Goal: Task Accomplishment & Management: Complete application form

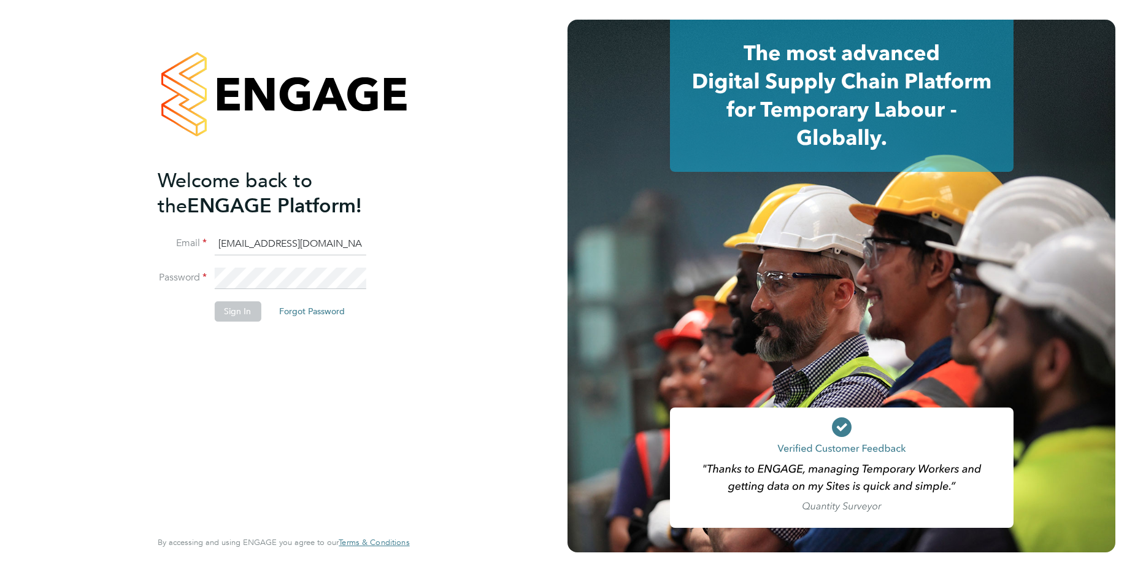
type input "[EMAIL_ADDRESS][DOMAIN_NAME]"
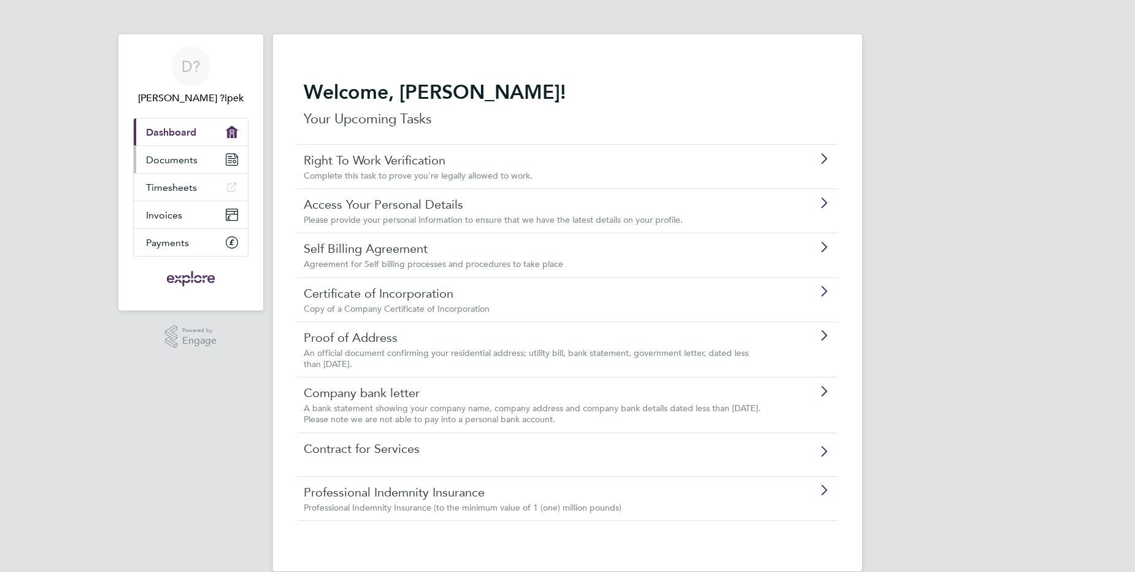
click at [204, 158] on link "Documents" at bounding box center [191, 159] width 114 height 27
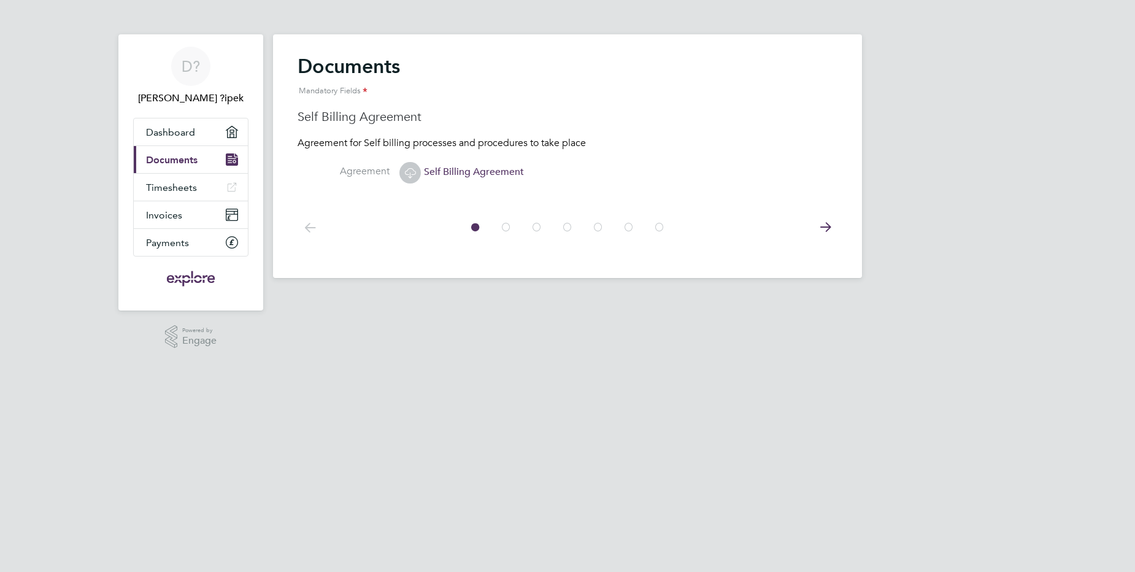
click at [444, 169] on span "Self Billing Agreement" at bounding box center [461, 172] width 125 height 12
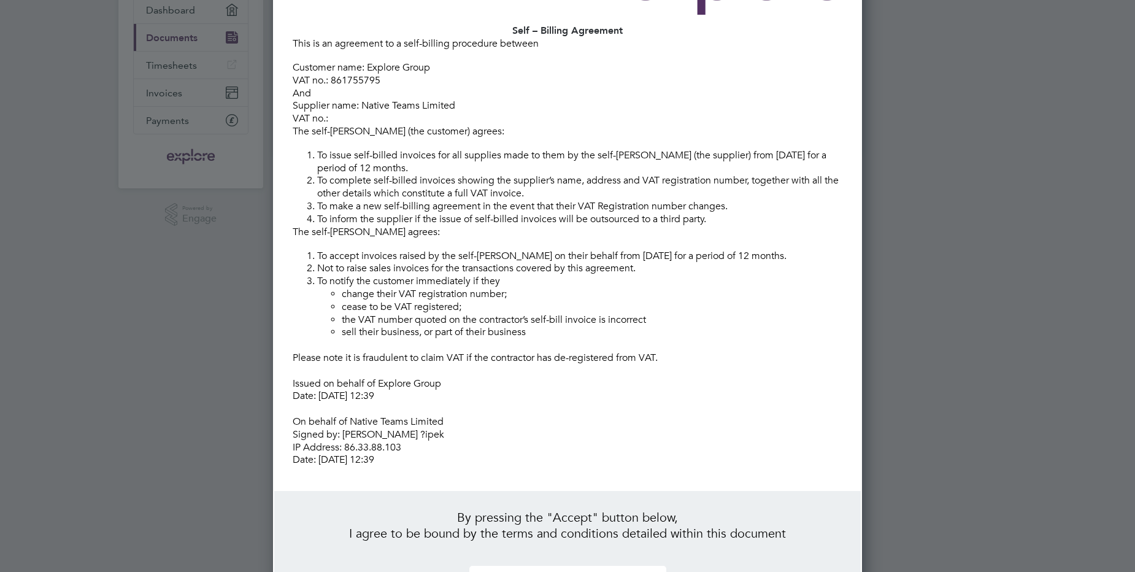
scroll to position [121, 0]
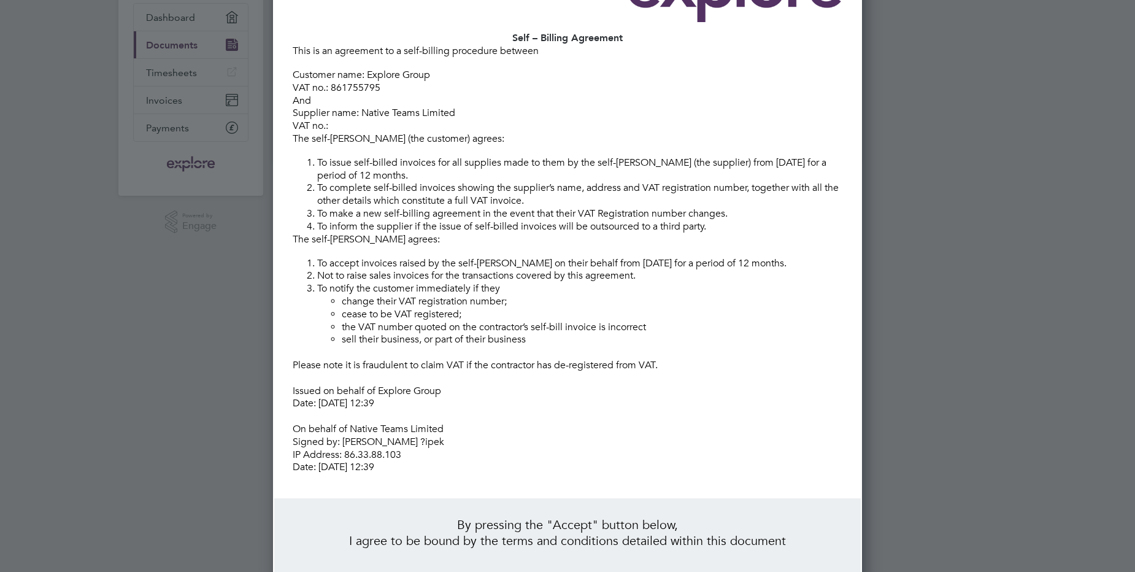
drag, startPoint x: 409, startPoint y: 442, endPoint x: 297, endPoint y: 48, distance: 410.0
click at [297, 48] on div "Self – Billing Agreement This is an agreement to a self-billing procedure betwe…" at bounding box center [568, 214] width 550 height 518
copy div "his is an agreement to a self-billing procedure between Customer name: Explore …"
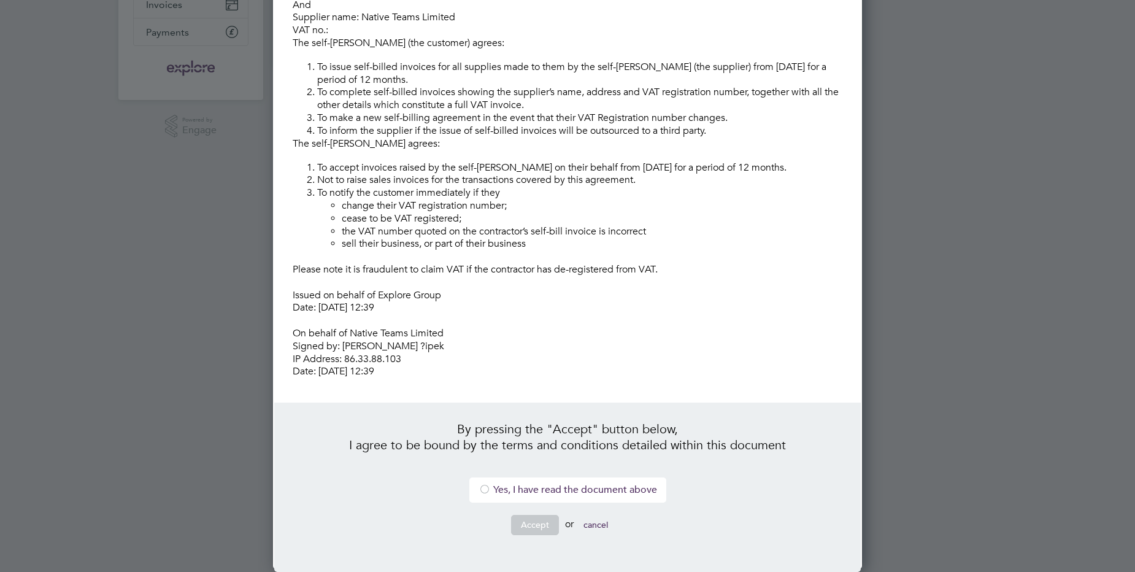
click at [518, 493] on li "Yes, I have read the document above" at bounding box center [567, 489] width 197 height 25
click at [548, 525] on button "Accept" at bounding box center [535, 525] width 48 height 20
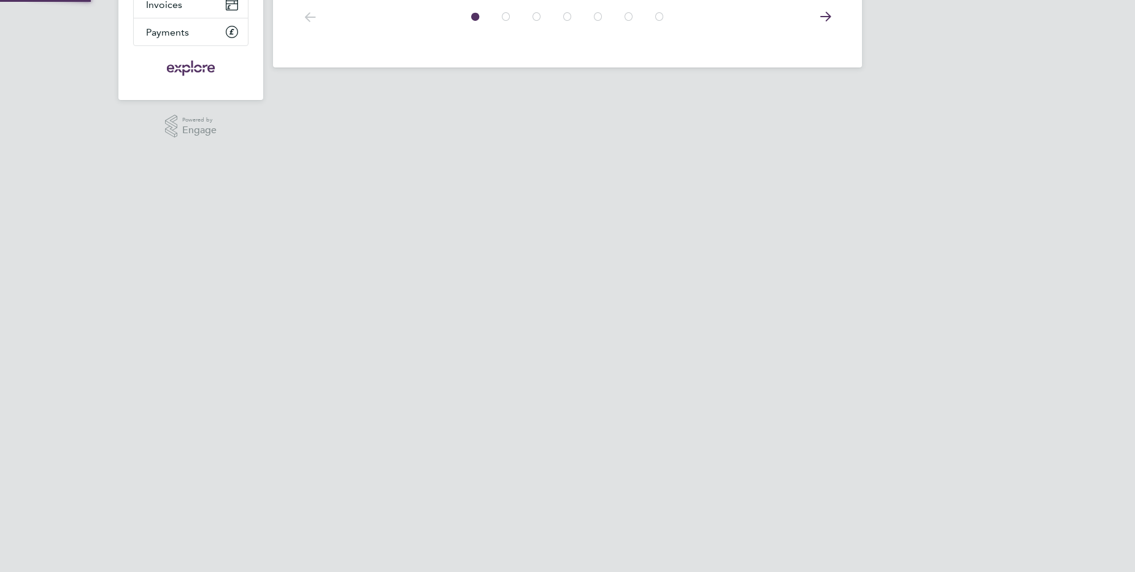
scroll to position [0, 0]
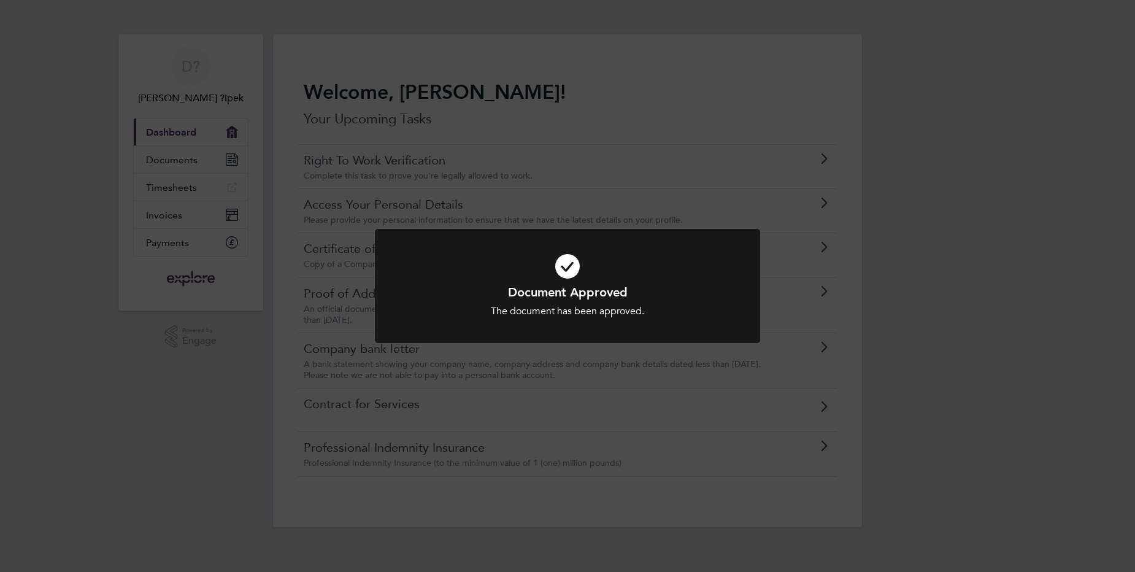
click at [215, 397] on div "Document Approved The document has been approved. Cancel Okay" at bounding box center [567, 286] width 1135 height 572
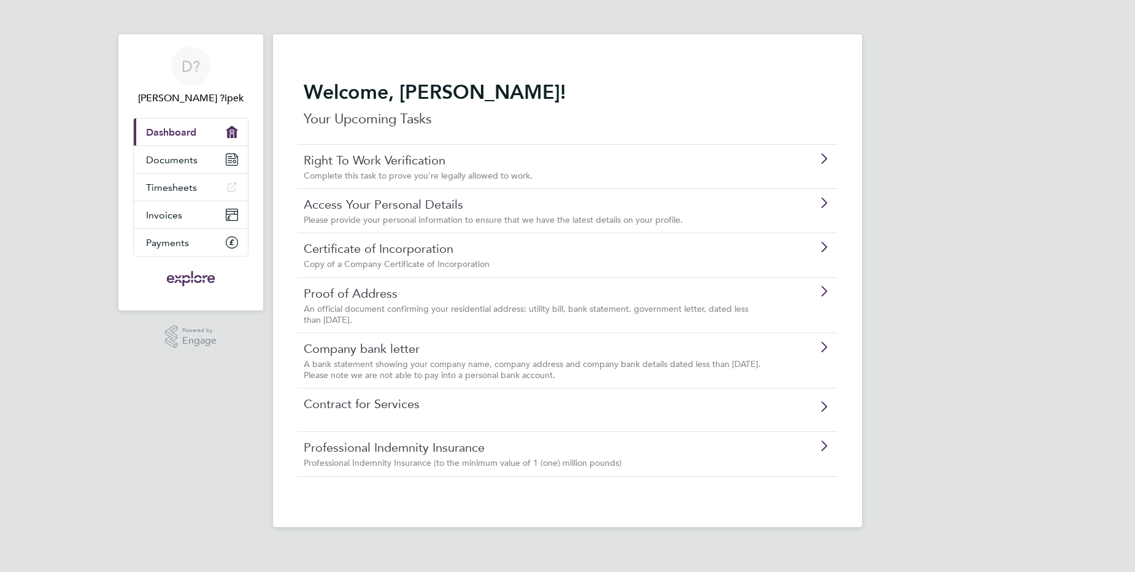
click at [489, 173] on span "Complete this task to prove you're legally allowed to work." at bounding box center [418, 175] width 229 height 11
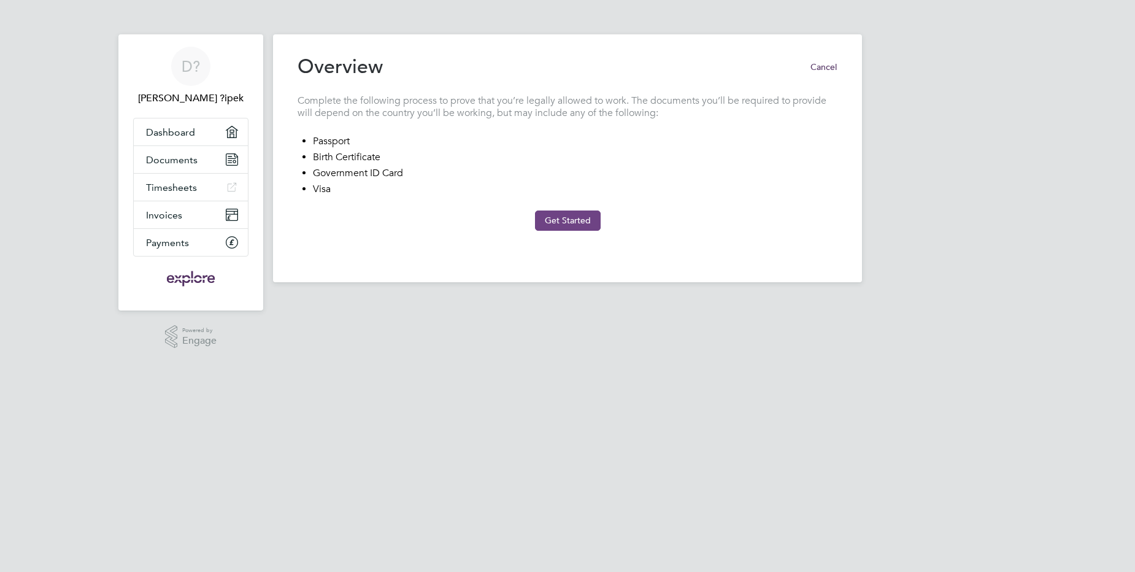
click at [576, 223] on button "Get Started" at bounding box center [568, 220] width 66 height 20
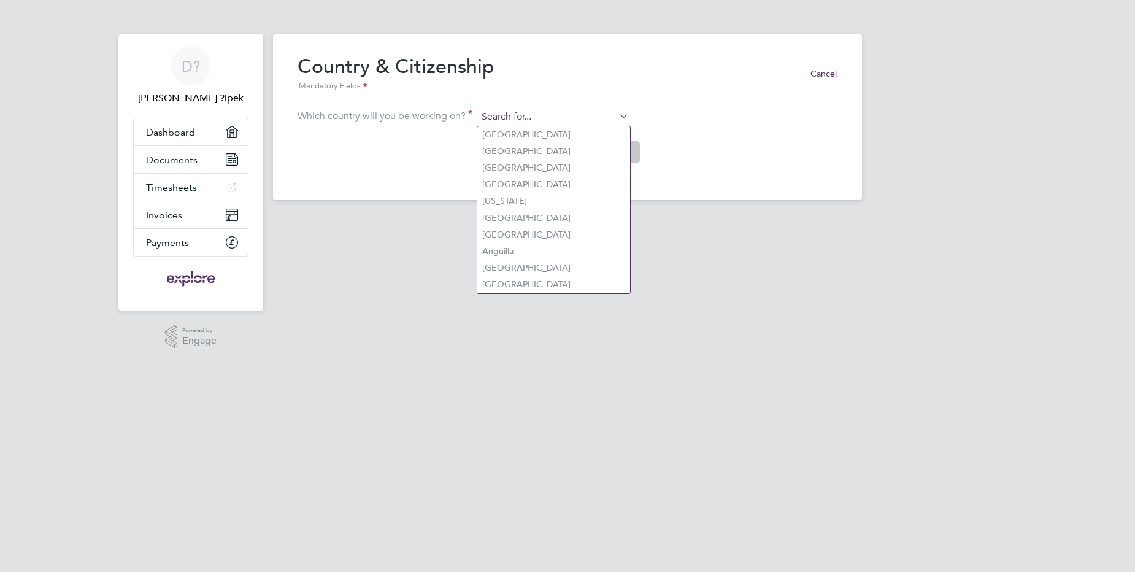
click at [542, 110] on input at bounding box center [552, 117] width 151 height 18
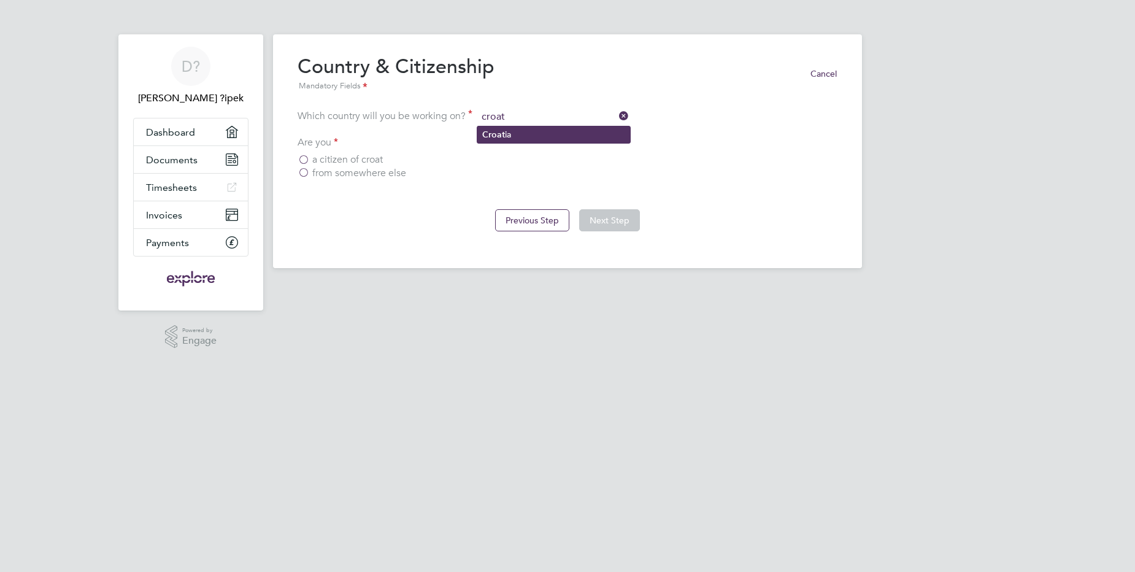
click at [525, 128] on li "Croat ia" at bounding box center [553, 134] width 153 height 17
type input "Croatia"
click at [313, 164] on label "a citizen of Croatia" at bounding box center [409, 159] width 224 height 12
click at [0, 0] on input "a citizen of Croatia" at bounding box center [0, 0] width 0 height 0
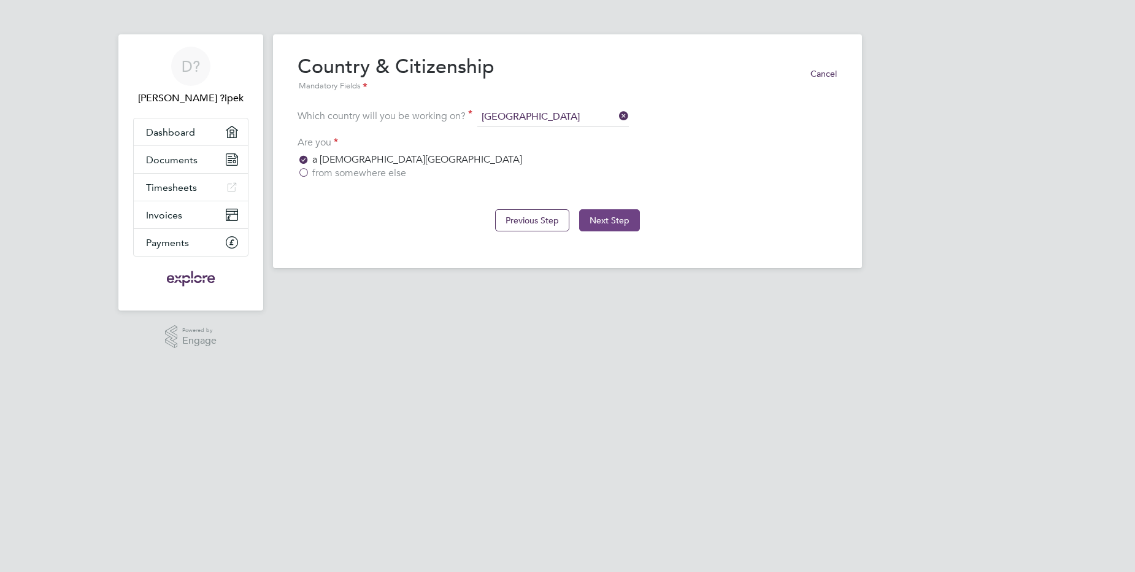
click at [626, 218] on button "Next Step" at bounding box center [609, 220] width 61 height 22
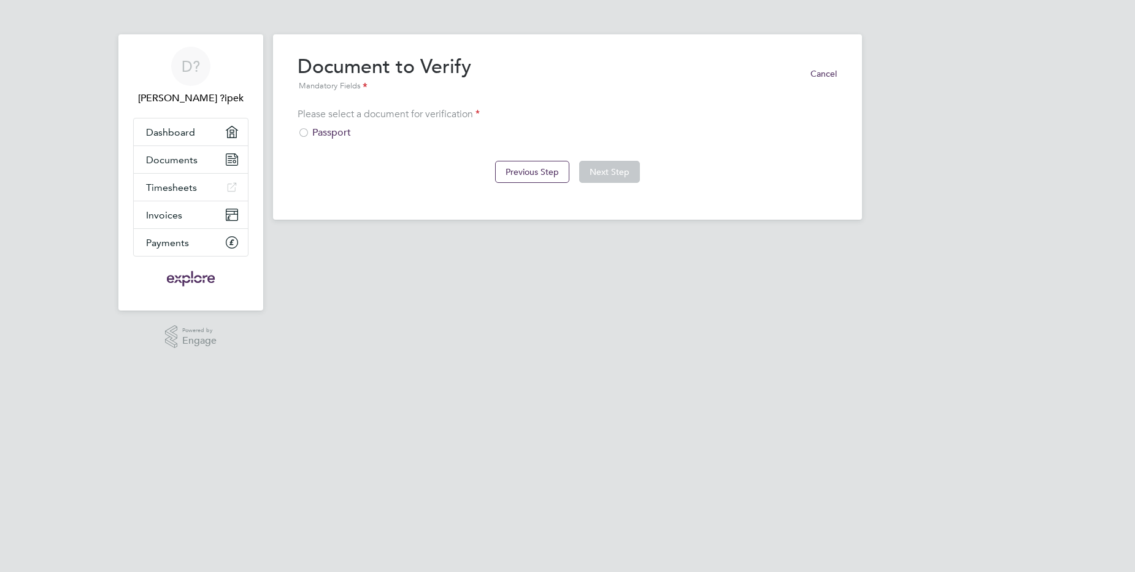
click at [335, 132] on div "Passport" at bounding box center [567, 132] width 540 height 13
click at [599, 170] on button "Next Step" at bounding box center [609, 172] width 61 height 22
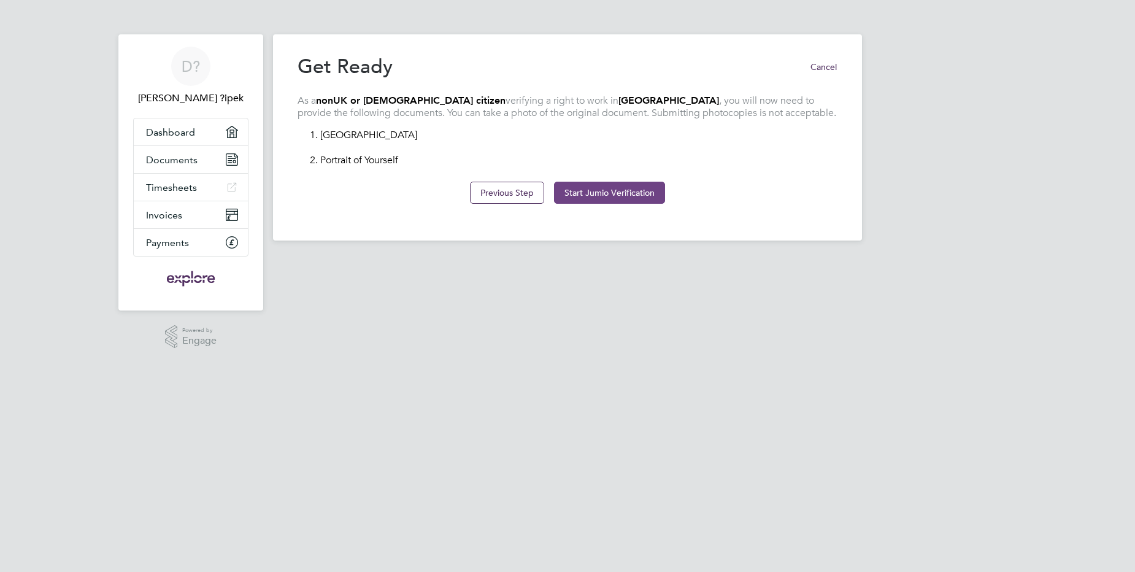
click at [580, 194] on button "Start Jumio Verification" at bounding box center [609, 193] width 111 height 22
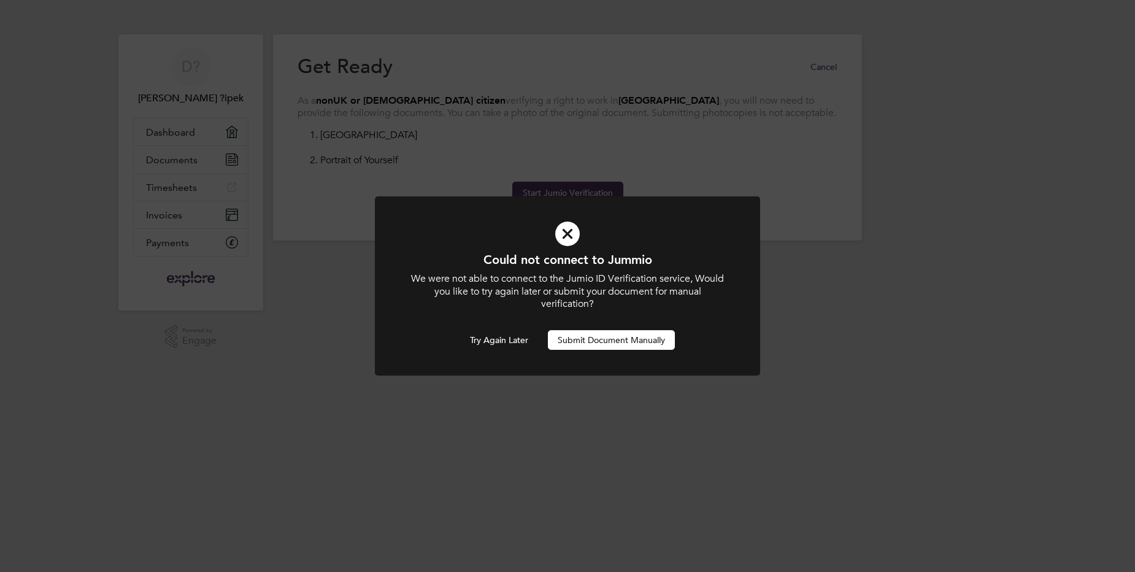
click at [585, 345] on button "Submit Document Manually" at bounding box center [611, 340] width 127 height 20
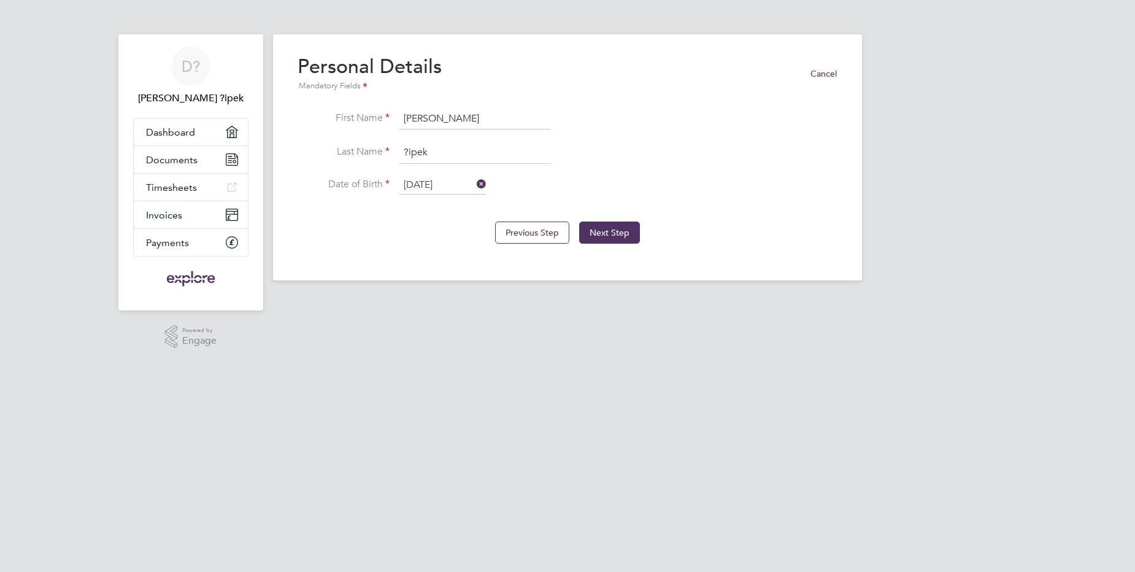
click at [408, 150] on input "?ipek" at bounding box center [474, 153] width 151 height 22
type input "Šipek"
click at [592, 232] on button "Next Step" at bounding box center [609, 232] width 61 height 22
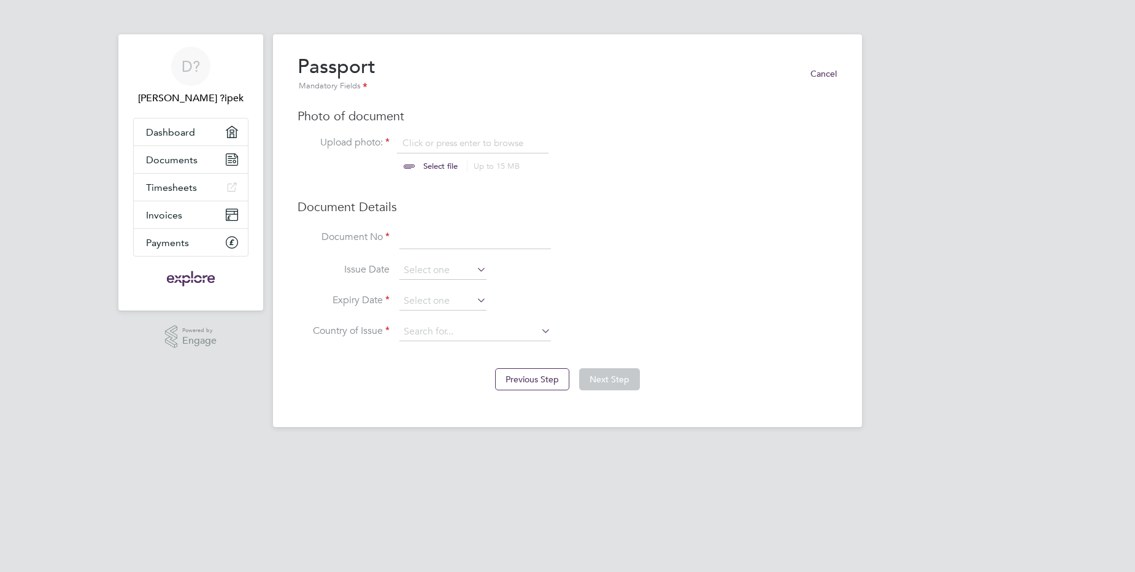
scroll to position [17, 152]
click at [435, 142] on input "file" at bounding box center [452, 155] width 193 height 37
click at [429, 171] on input "file" at bounding box center [452, 155] width 193 height 37
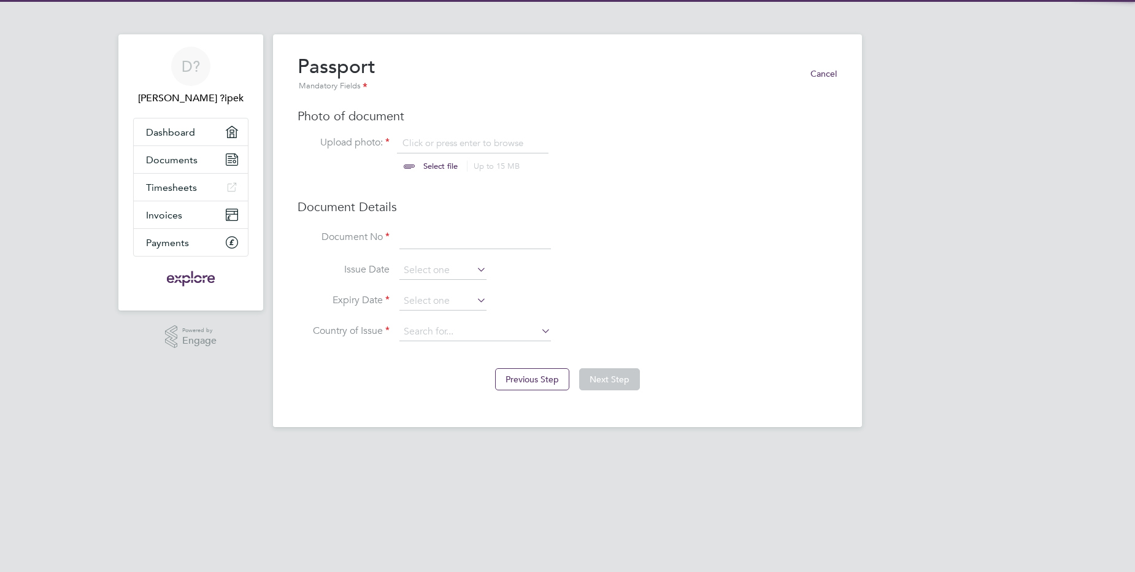
scroll to position [17, 152]
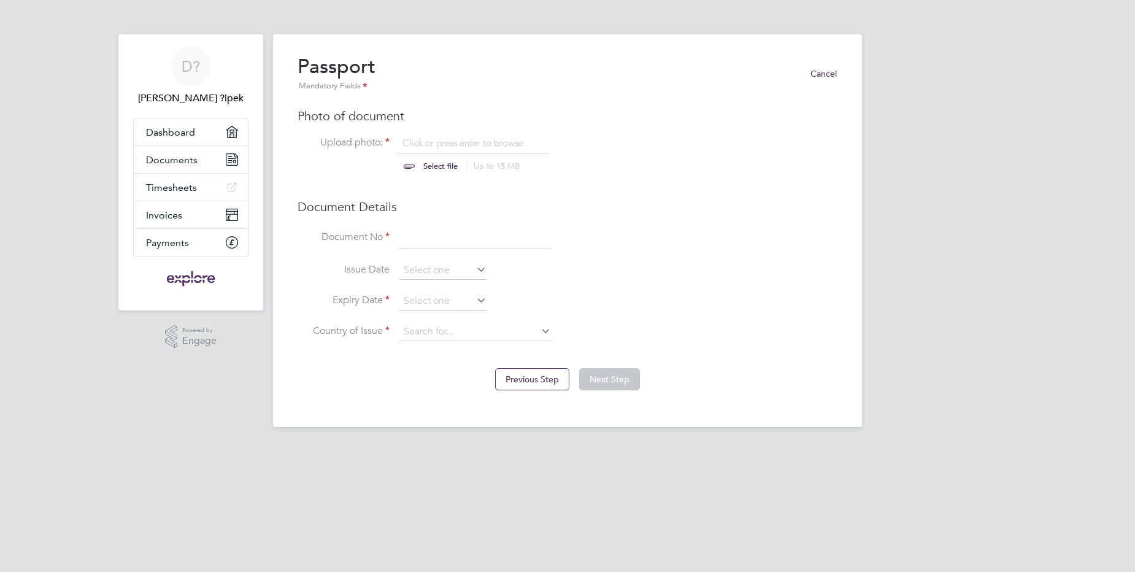
click at [423, 166] on input "file" at bounding box center [452, 155] width 193 height 37
type input "C:\fakepath\GUSTST.pdf"
click at [435, 243] on input at bounding box center [474, 238] width 151 height 22
type input "046337877"
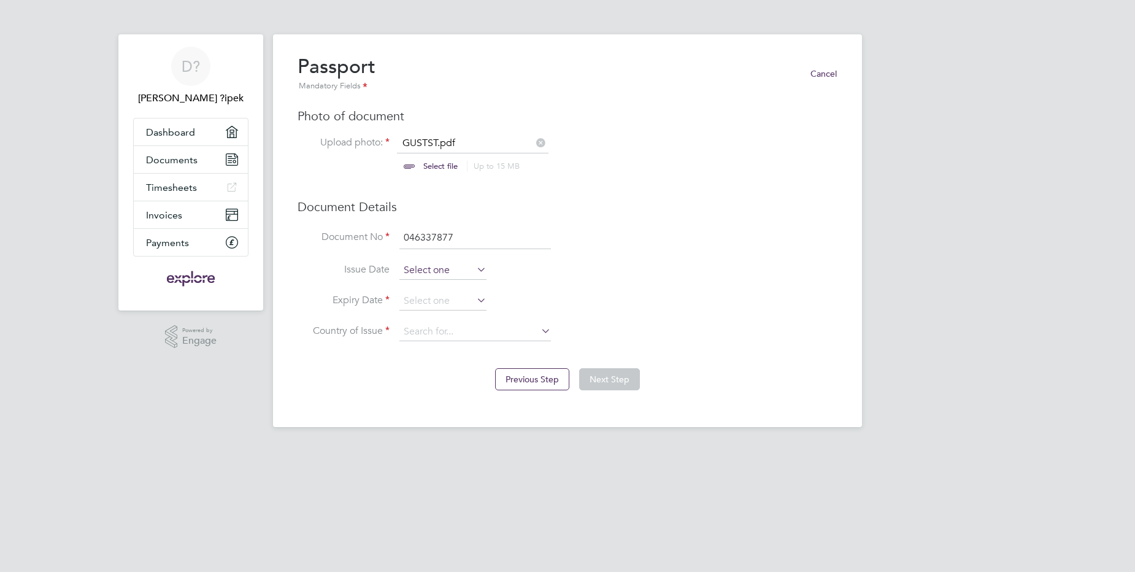
click at [437, 269] on input at bounding box center [442, 270] width 87 height 18
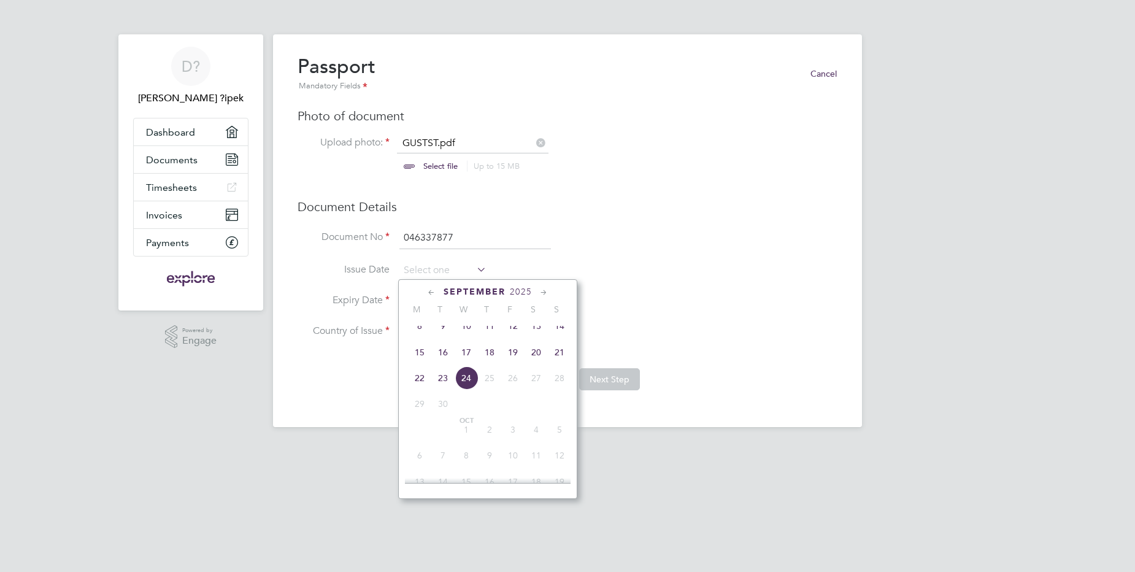
click at [527, 288] on span "2025" at bounding box center [521, 291] width 22 height 10
click at [511, 383] on span "2022" at bounding box center [512, 374] width 23 height 23
click at [465, 337] on span "2" at bounding box center [465, 324] width 23 height 23
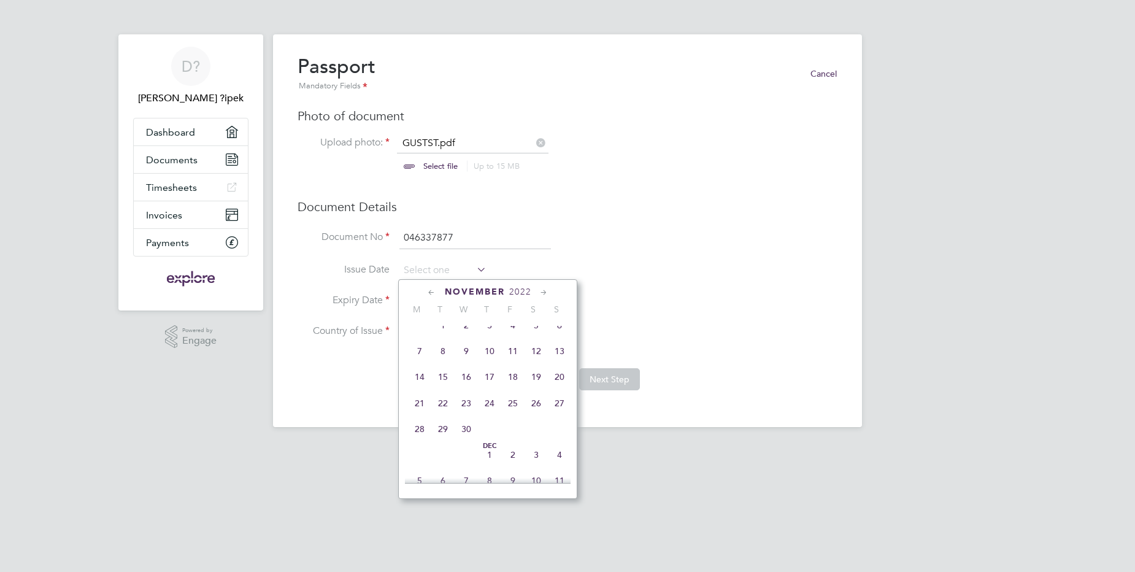
type input "02 Nov 2022"
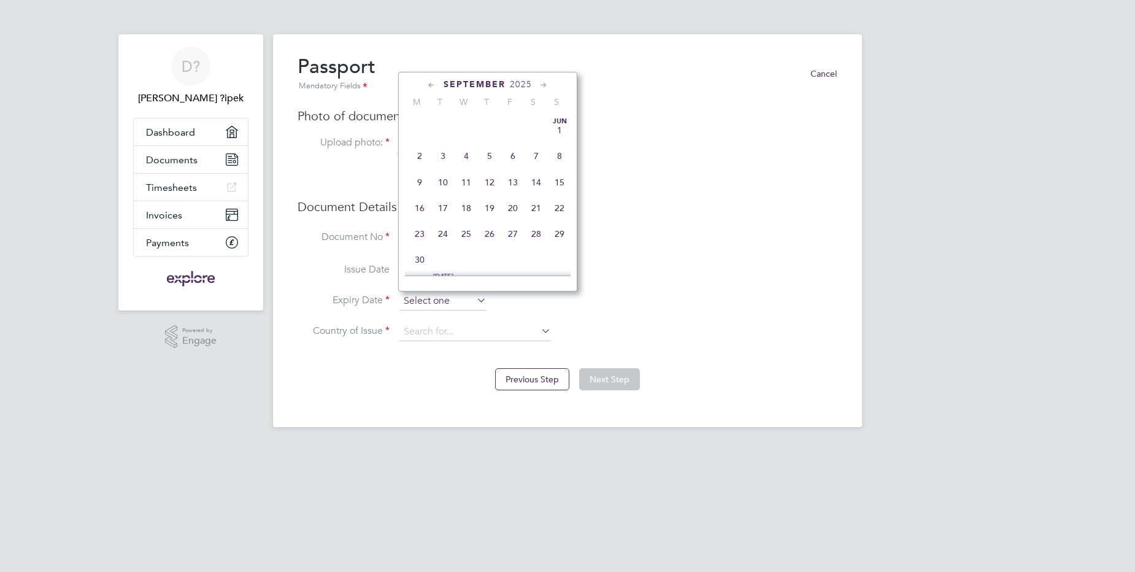
click at [459, 301] on input at bounding box center [442, 301] width 87 height 18
click at [515, 82] on span "2025" at bounding box center [515, 84] width 22 height 10
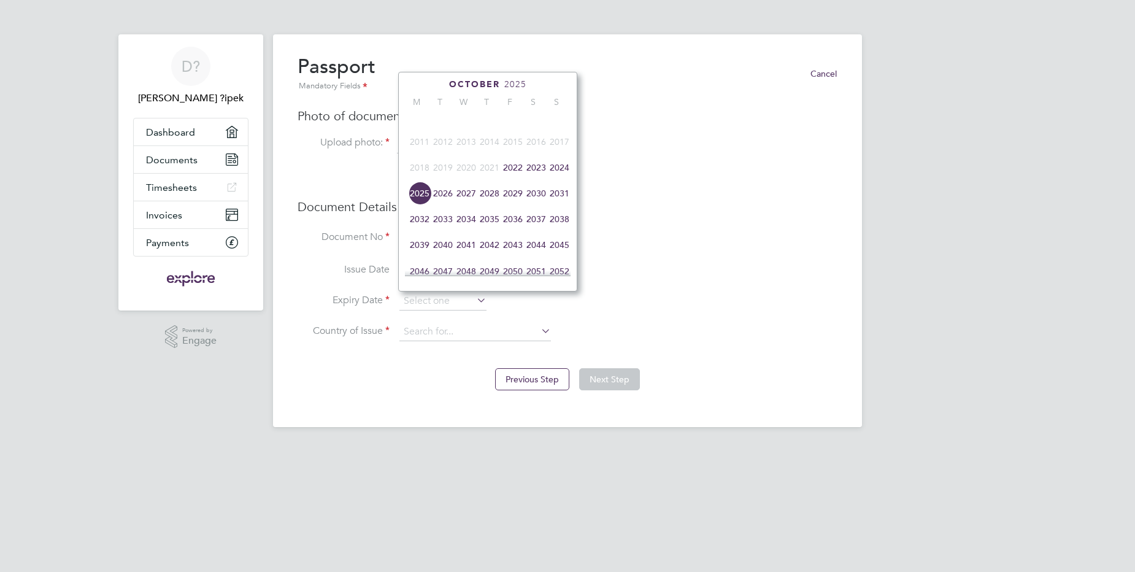
click at [418, 226] on span "2032" at bounding box center [419, 218] width 23 height 23
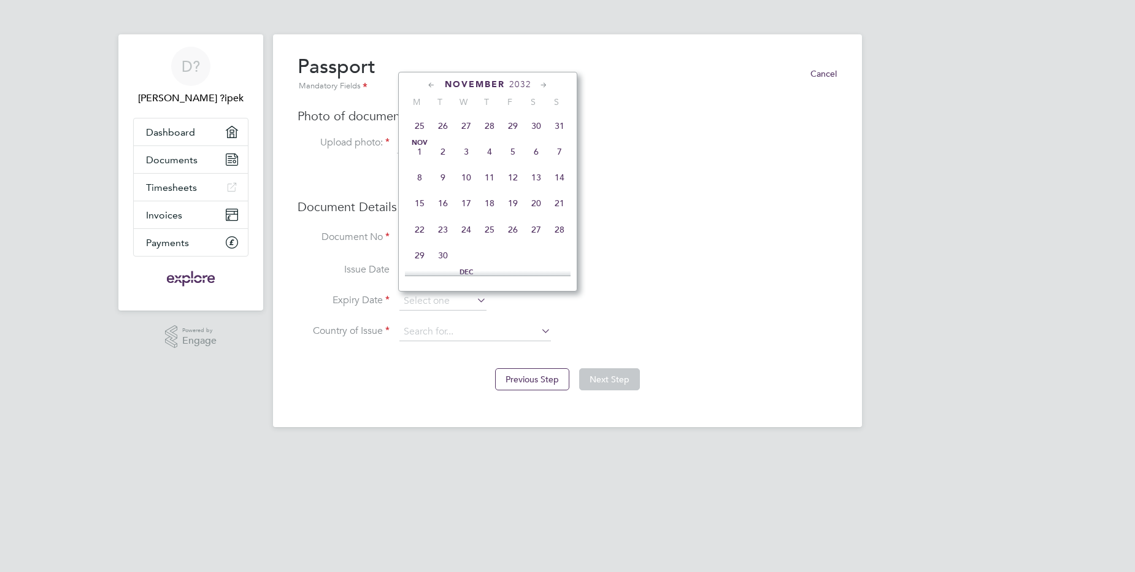
scroll to position [642, 0]
click at [440, 173] on span "2" at bounding box center [442, 161] width 23 height 23
type input "02 Nov 2032"
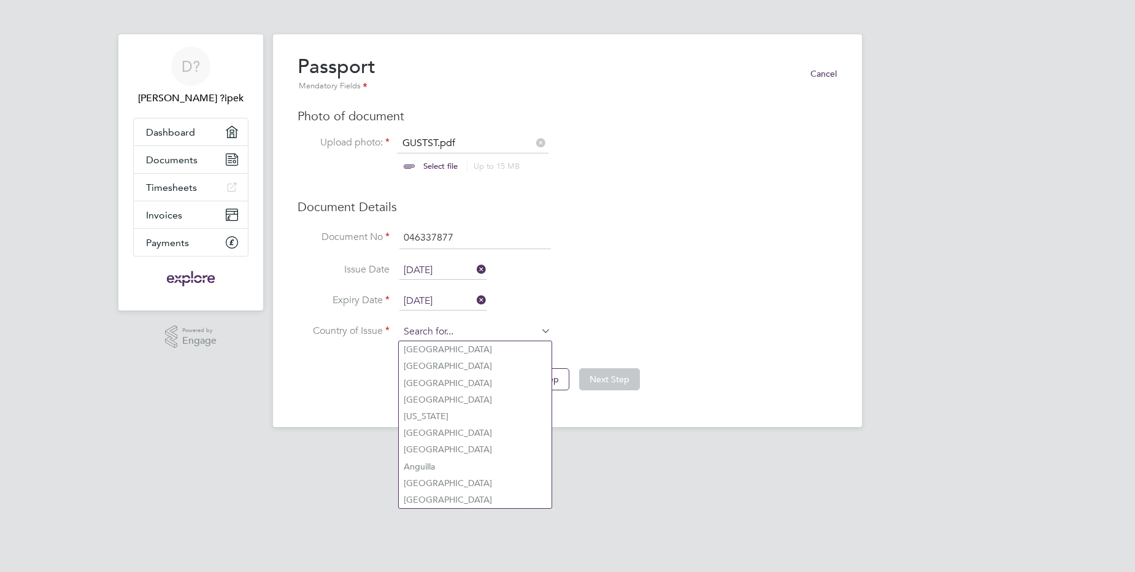
click at [428, 334] on input at bounding box center [474, 332] width 151 height 18
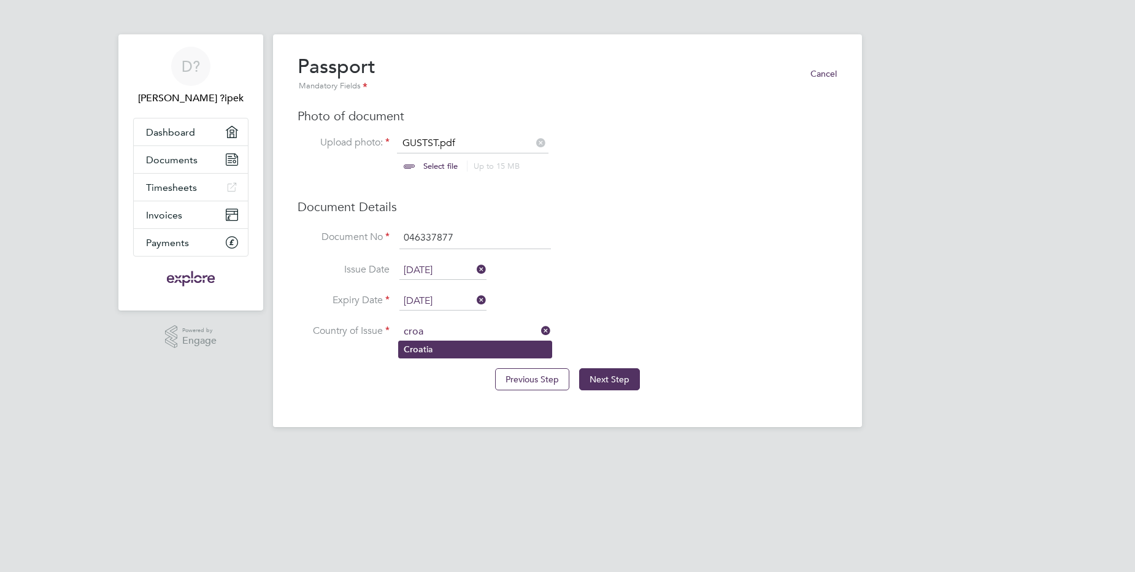
click at [423, 344] on li "Croa tia" at bounding box center [475, 349] width 153 height 17
type input "Croatia"
click at [600, 376] on button "Next Step" at bounding box center [609, 379] width 61 height 22
click at [615, 385] on button "Next Step" at bounding box center [609, 379] width 61 height 22
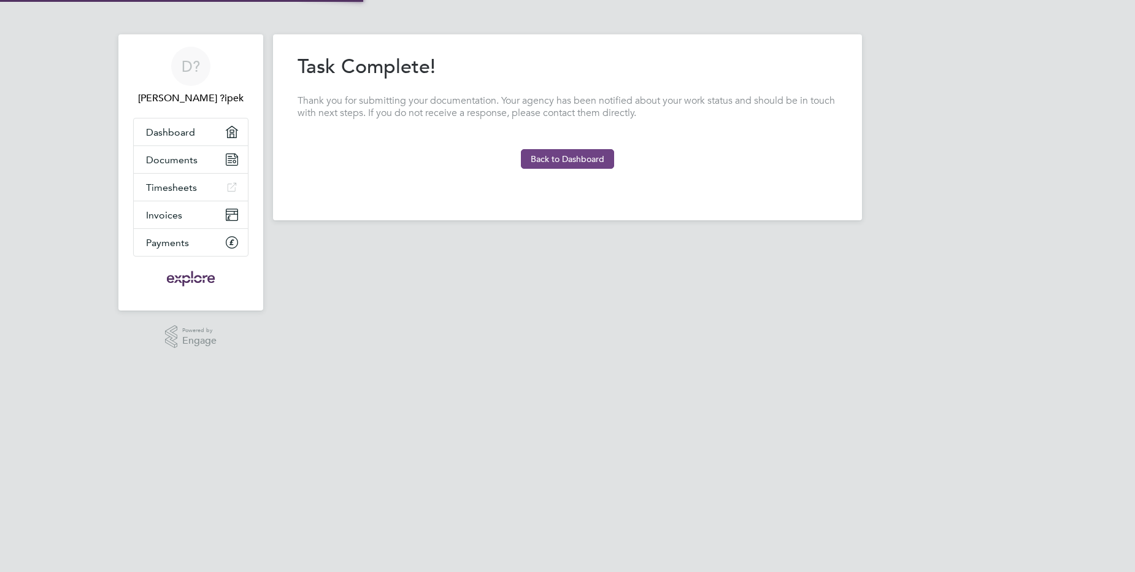
click at [556, 163] on button "Back to Dashboard" at bounding box center [567, 159] width 93 height 20
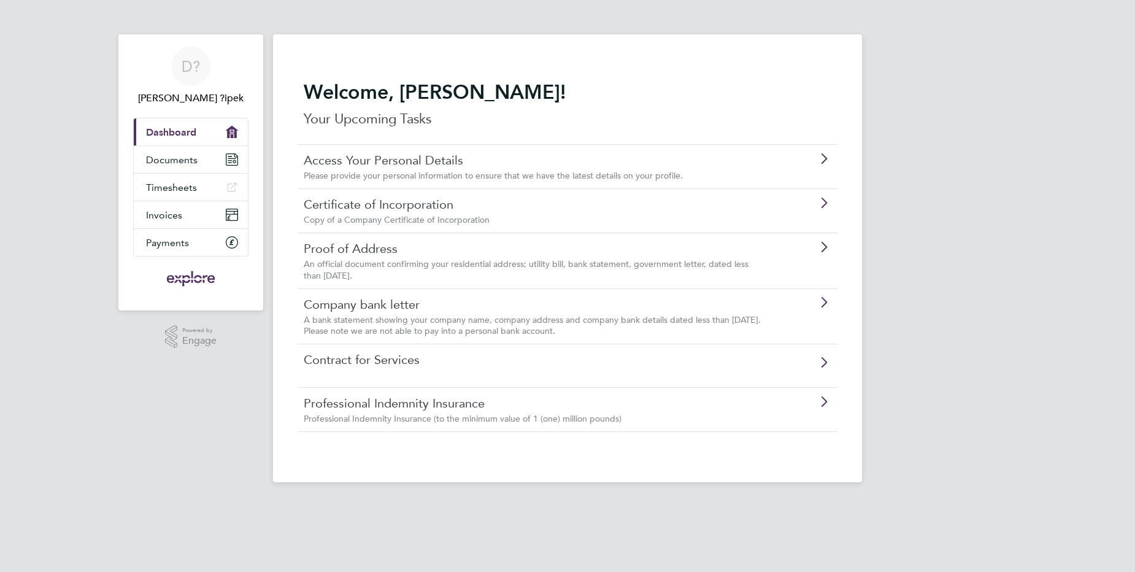
click at [510, 308] on link "Company bank letter" at bounding box center [533, 304] width 458 height 16
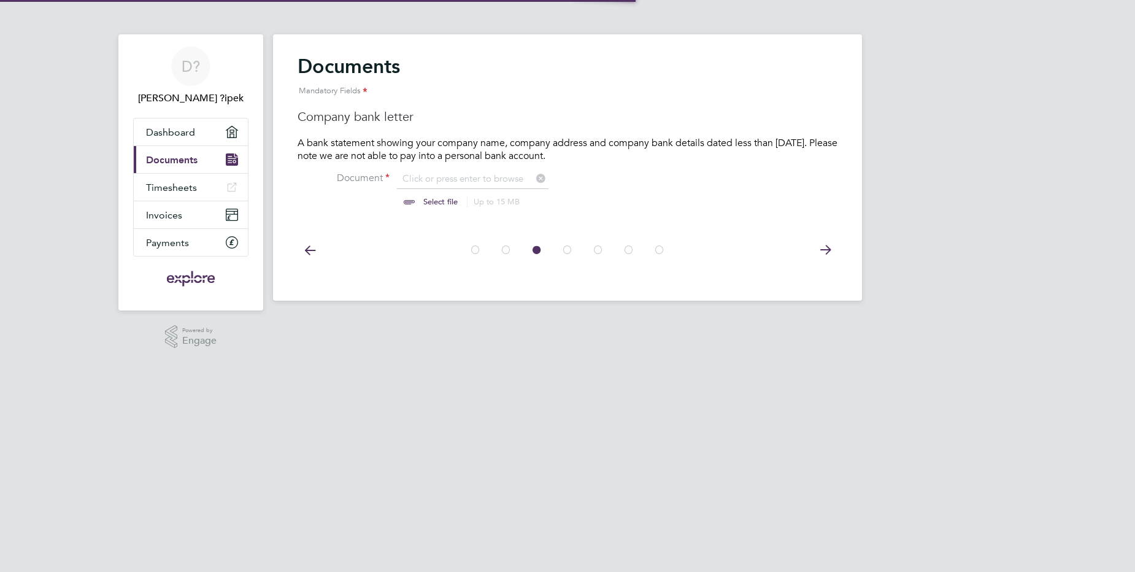
scroll to position [17, 152]
click at [180, 158] on span "Documents" at bounding box center [172, 160] width 52 height 12
click at [196, 164] on span "Documents" at bounding box center [172, 160] width 52 height 12
click at [311, 251] on icon at bounding box center [309, 250] width 25 height 28
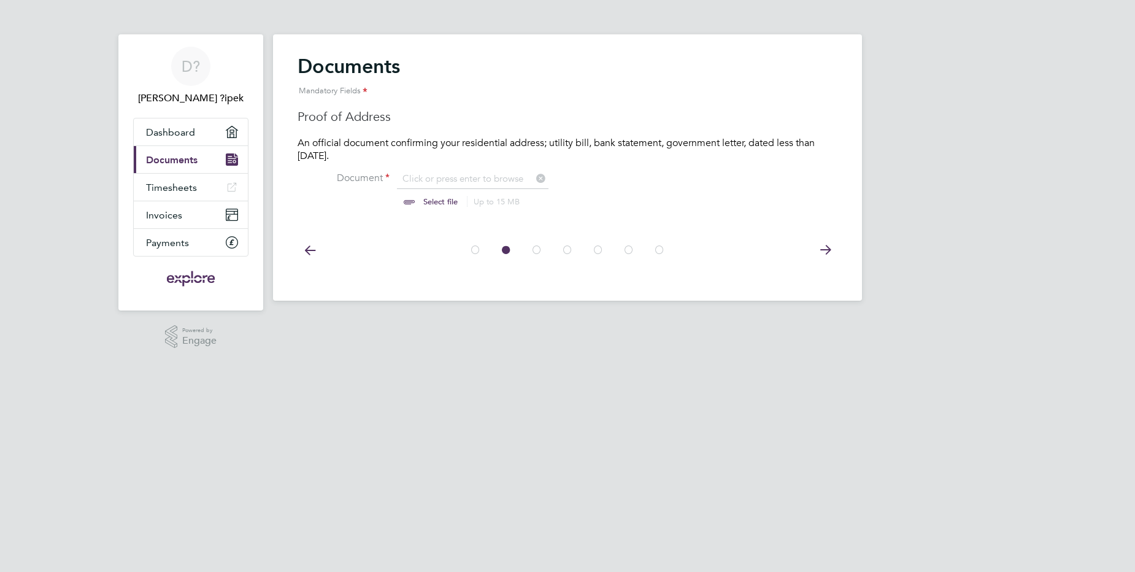
scroll to position [17, 152]
click at [311, 251] on icon at bounding box center [309, 250] width 25 height 28
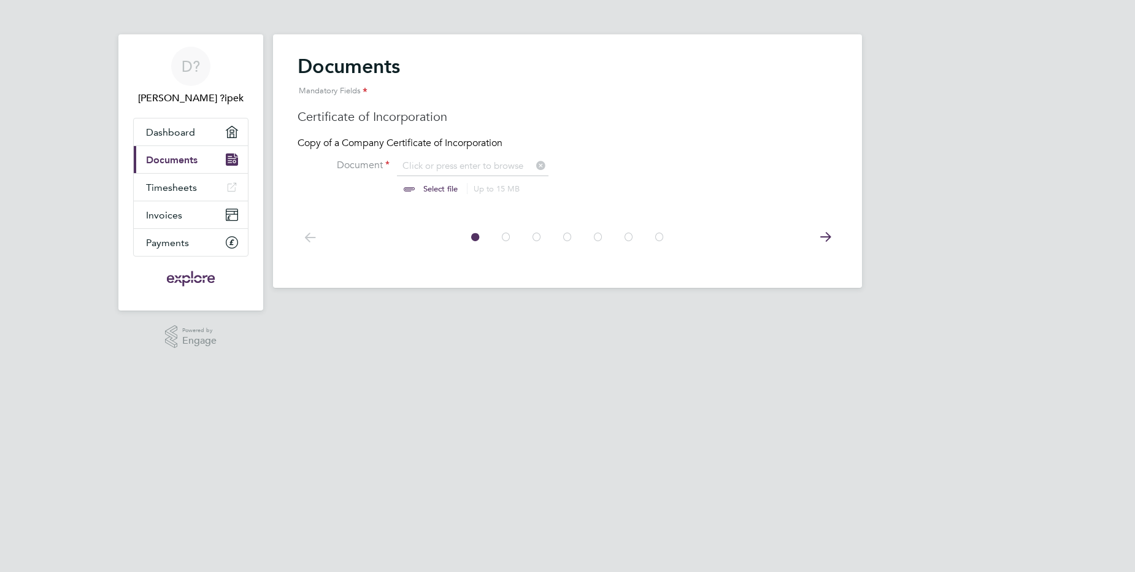
scroll to position [17, 152]
click at [311, 251] on div at bounding box center [567, 236] width 540 height 55
click at [312, 236] on icon at bounding box center [309, 237] width 25 height 28
click at [182, 161] on span "Documents" at bounding box center [172, 160] width 52 height 12
click at [210, 137] on link "Dashboard" at bounding box center [191, 131] width 114 height 27
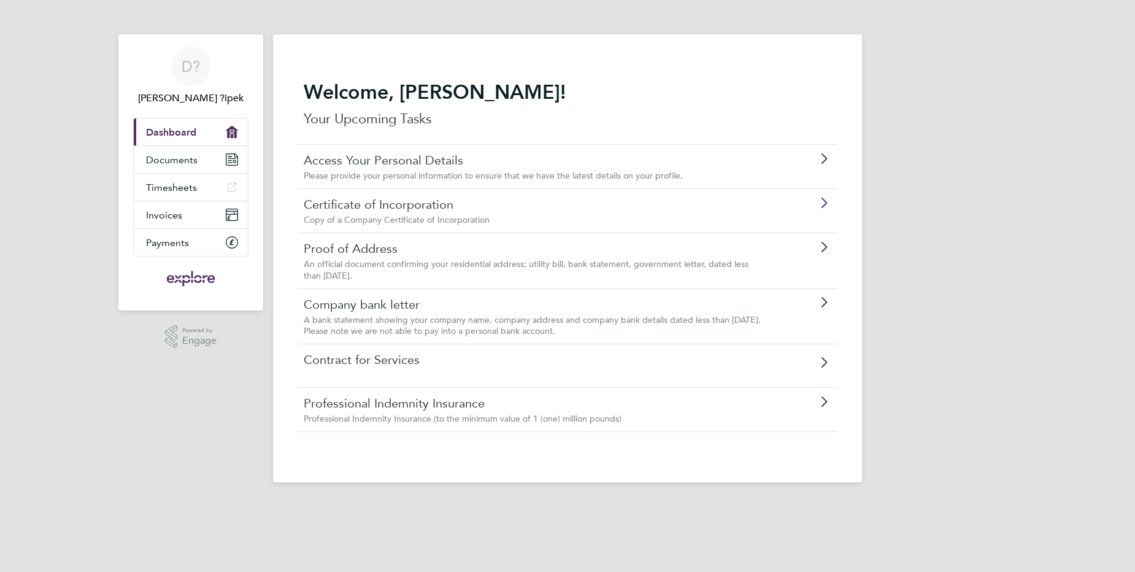
click at [414, 171] on span "Please provide your personal information to ensure that we have the latest deta…" at bounding box center [493, 175] width 379 height 11
click at [527, 208] on link "Certificate of Incorporation" at bounding box center [533, 204] width 458 height 16
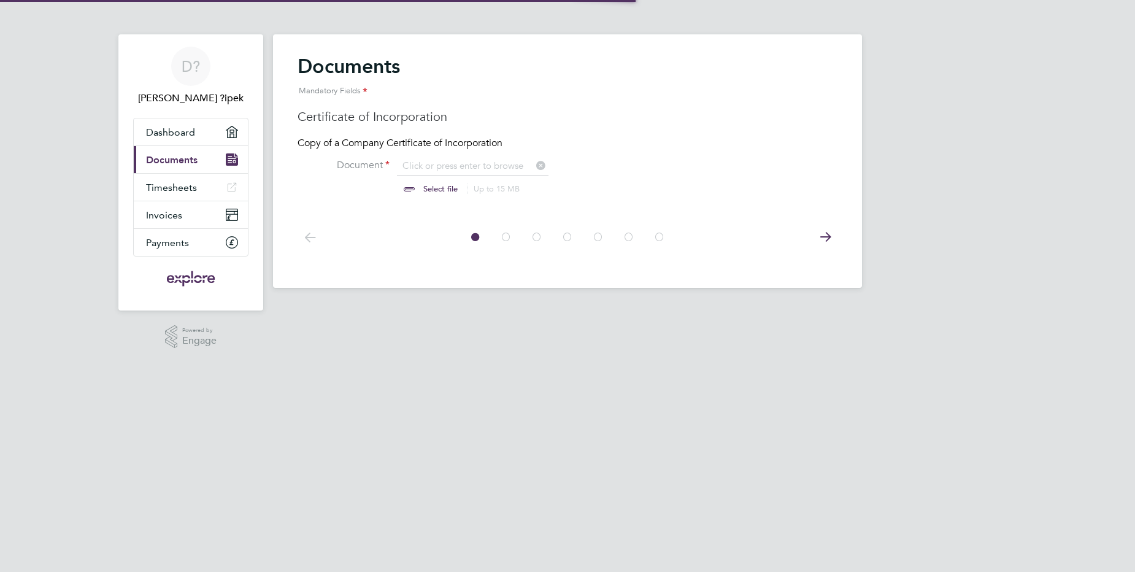
scroll to position [17, 152]
click at [369, 158] on at-step "Documents Mandatory Fields Certificate of Incorporation Copy of a Company Certi…" at bounding box center [567, 131] width 540 height 155
click at [221, 163] on link "Current page: Documents" at bounding box center [191, 159] width 114 height 27
click at [200, 124] on link "Dashboard" at bounding box center [191, 131] width 114 height 27
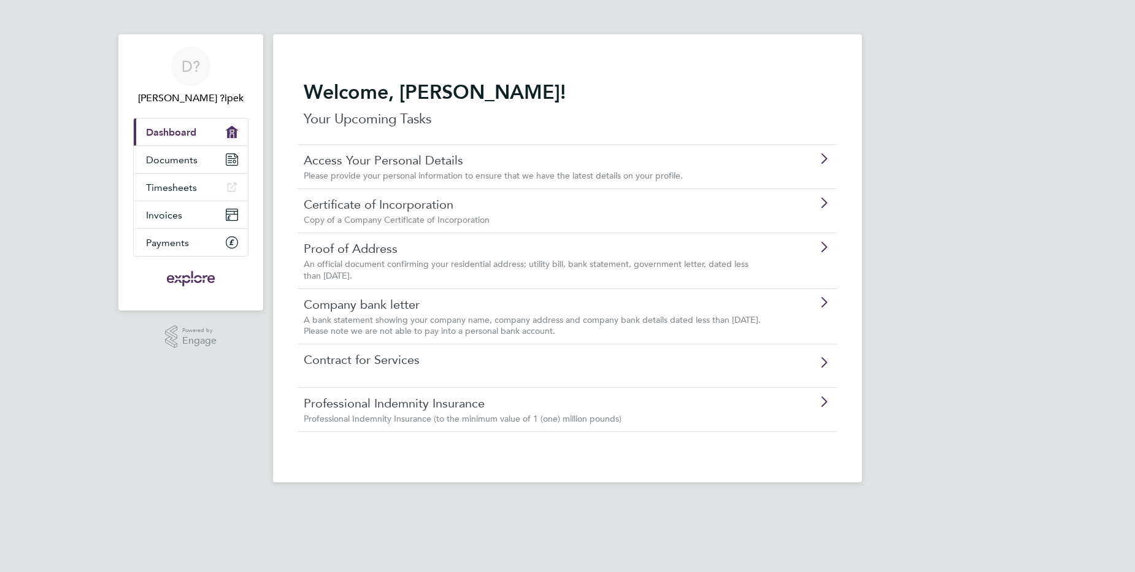
click at [440, 360] on link "Contract for Services" at bounding box center [533, 359] width 458 height 16
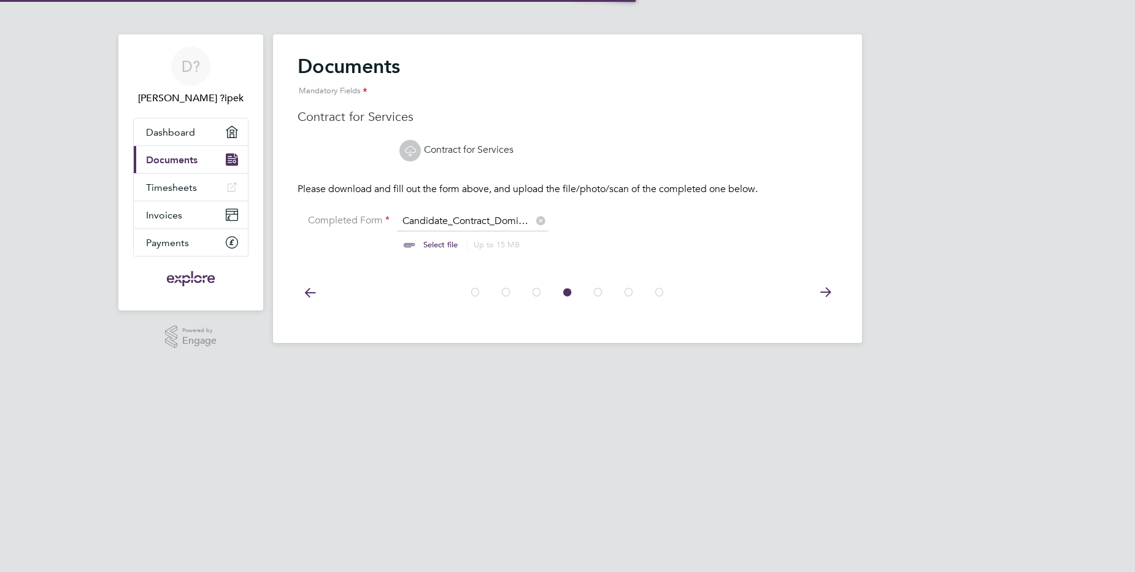
scroll to position [17, 152]
click at [427, 151] on link "Contract for Services" at bounding box center [456, 150] width 114 height 12
click at [194, 159] on span "Documents" at bounding box center [172, 160] width 52 height 12
click at [178, 134] on span "Dashboard" at bounding box center [170, 132] width 49 height 12
